Goal: Task Accomplishment & Management: Complete application form

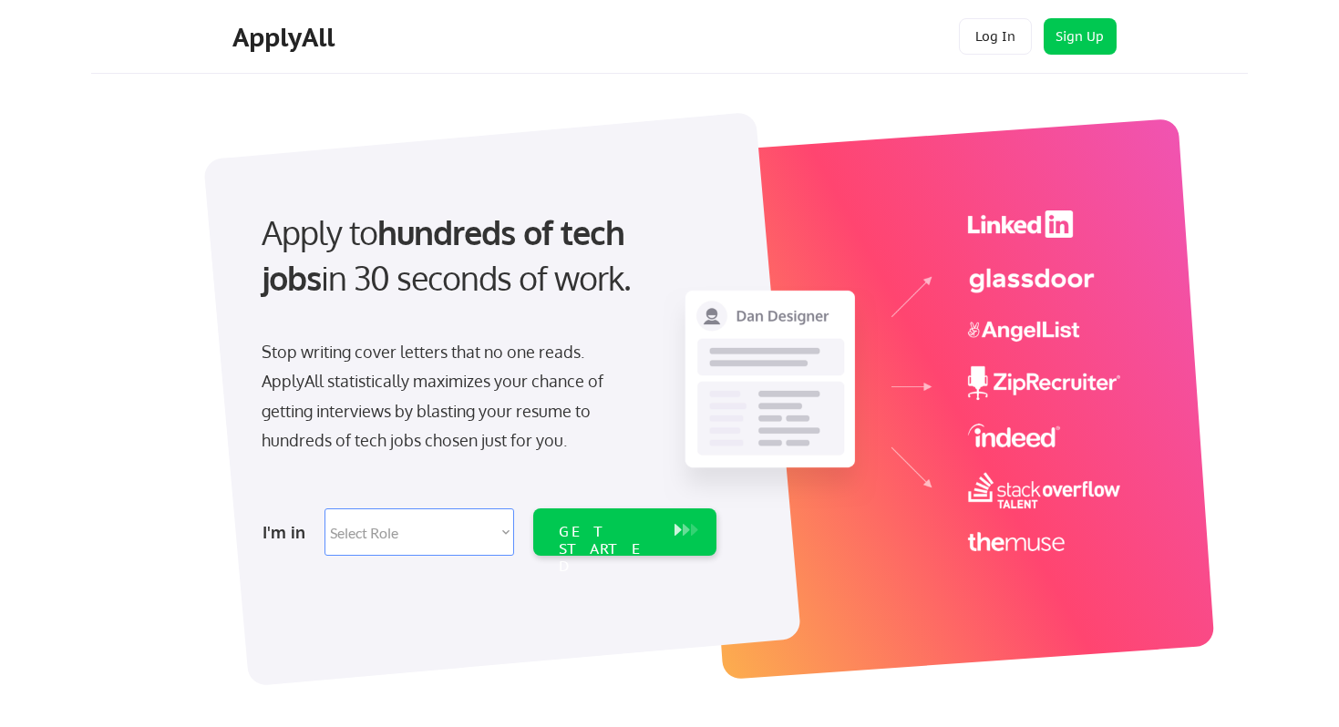
scroll to position [17, 0]
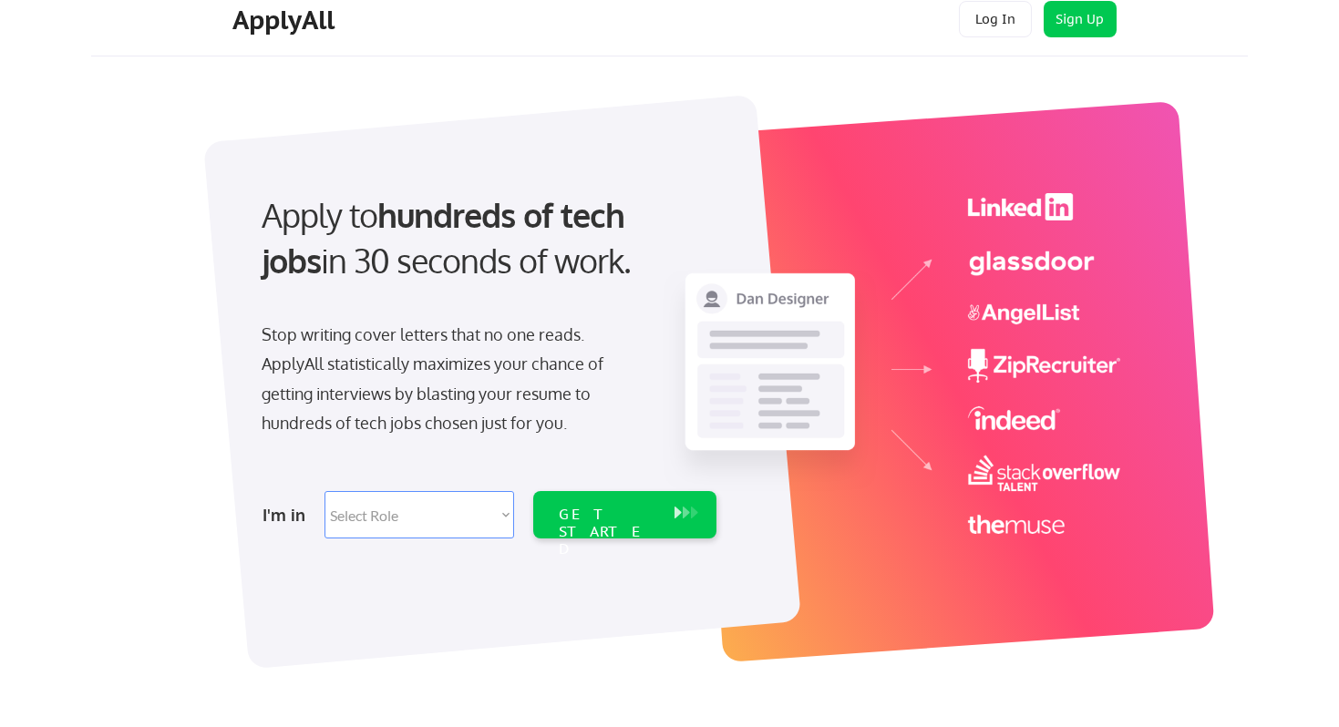
click at [505, 516] on select "Select Role Software Engineering Product Management Customer Success Sales UI/U…" at bounding box center [420, 514] width 190 height 47
select select ""marketing___comms""
click at [325, 491] on select "Select Role Software Engineering Product Management Customer Success Sales UI/U…" at bounding box center [420, 514] width 190 height 47
select select ""marketing___comms""
click at [613, 523] on div "GET STARTED" at bounding box center [608, 532] width 98 height 53
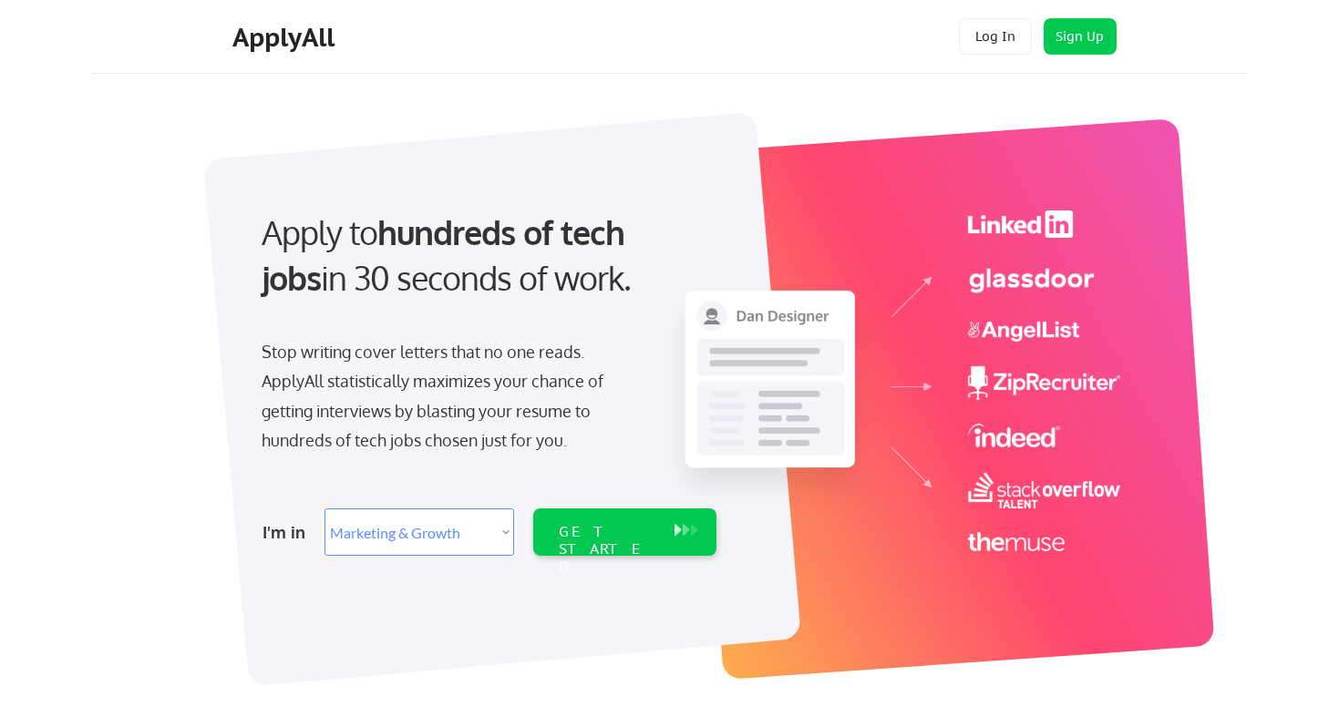
select select ""marketing___comms""
select select ""PLACEHOLDER_1427118222253""
